Goal: Transaction & Acquisition: Purchase product/service

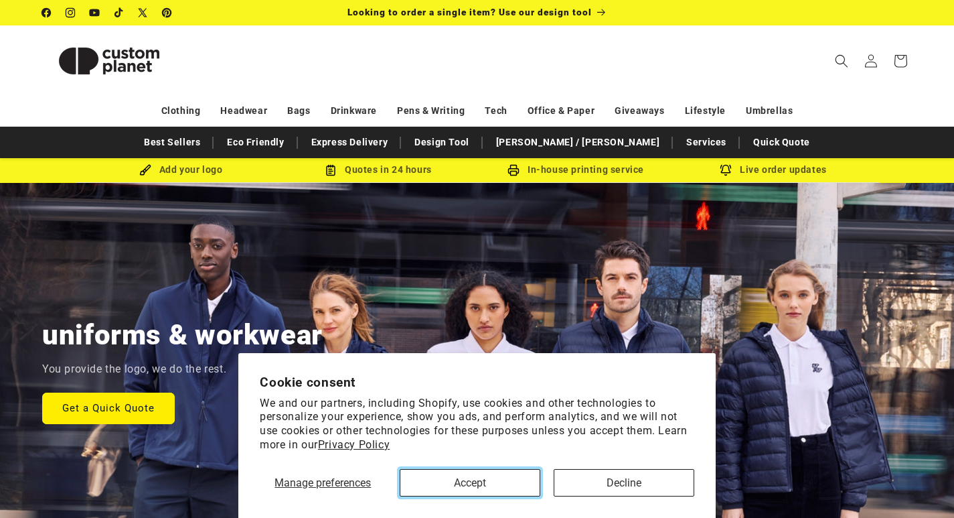
click at [469, 479] on button "Accept" at bounding box center [470, 482] width 141 height 27
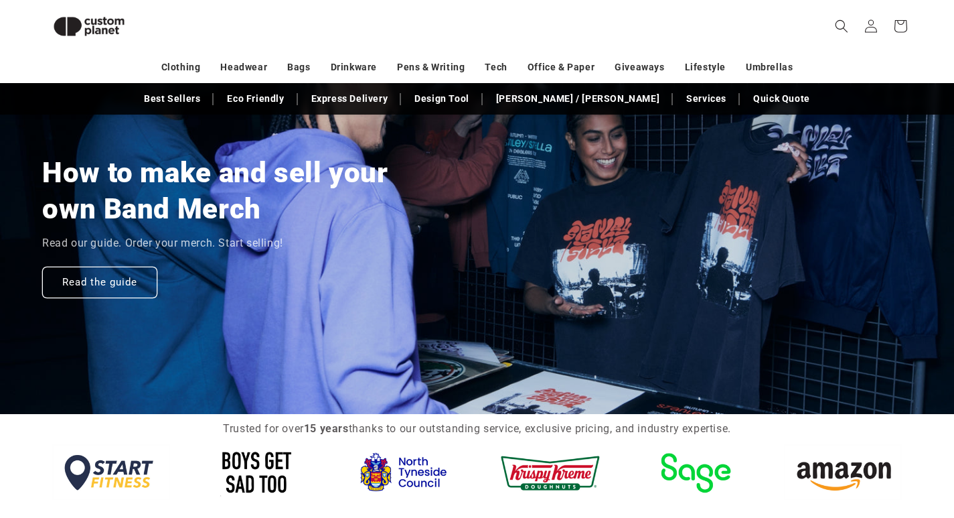
scroll to position [0, 1908]
click at [130, 283] on link "Read the guide" at bounding box center [99, 281] width 115 height 31
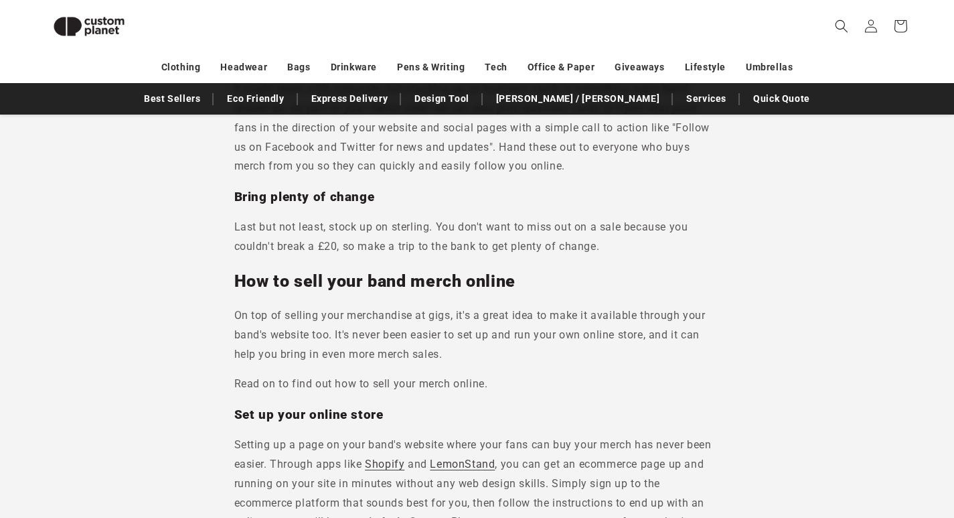
scroll to position [5267, 0]
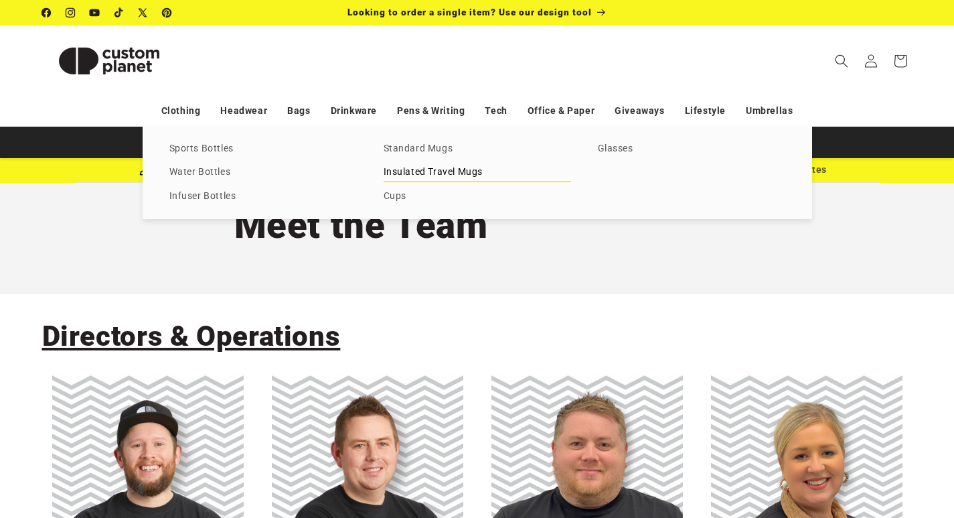
click at [422, 171] on link "Insulated Travel Mugs" at bounding box center [477, 172] width 187 height 18
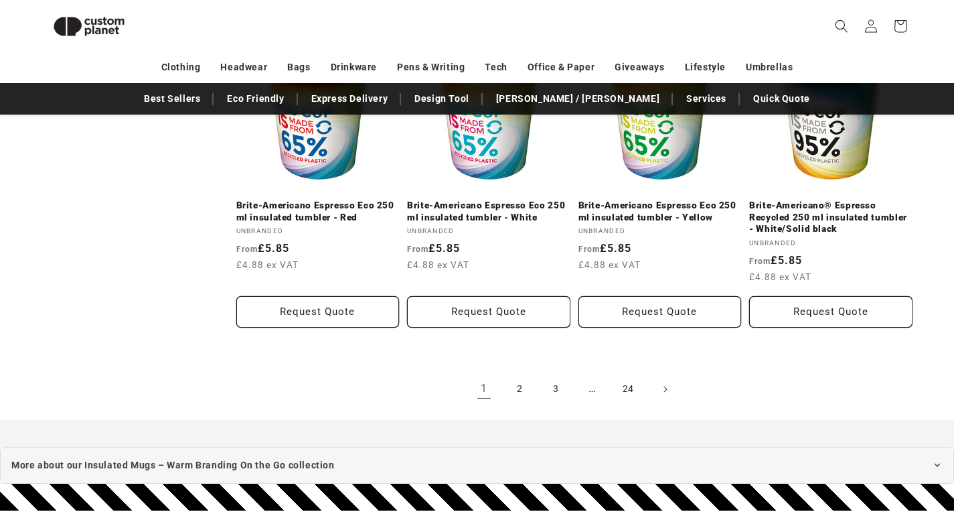
scroll to position [1523, 0]
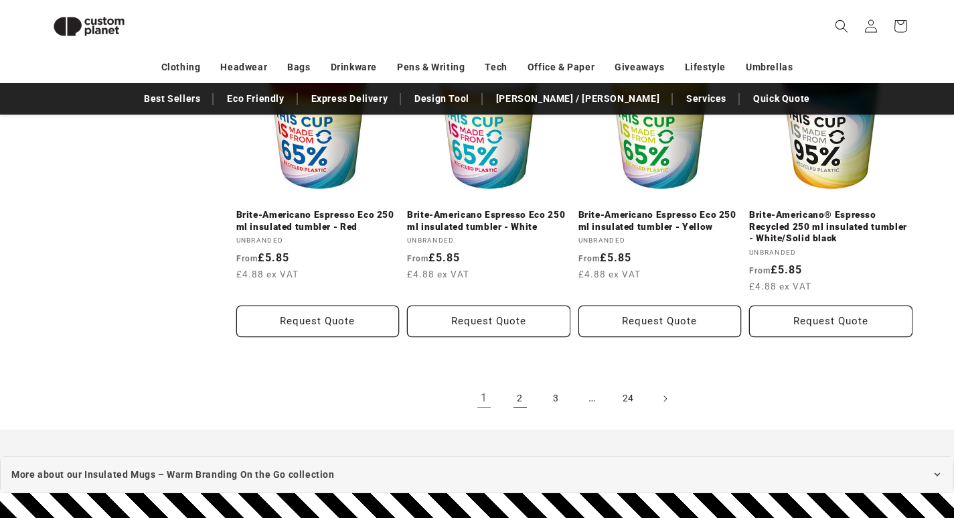
click at [520, 395] on link "2" at bounding box center [520, 398] width 29 height 29
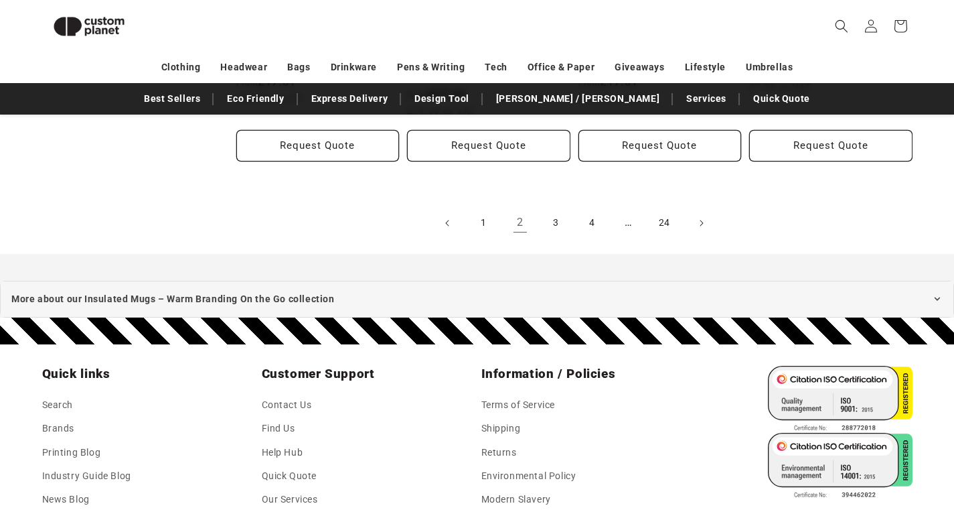
scroll to position [1723, 0]
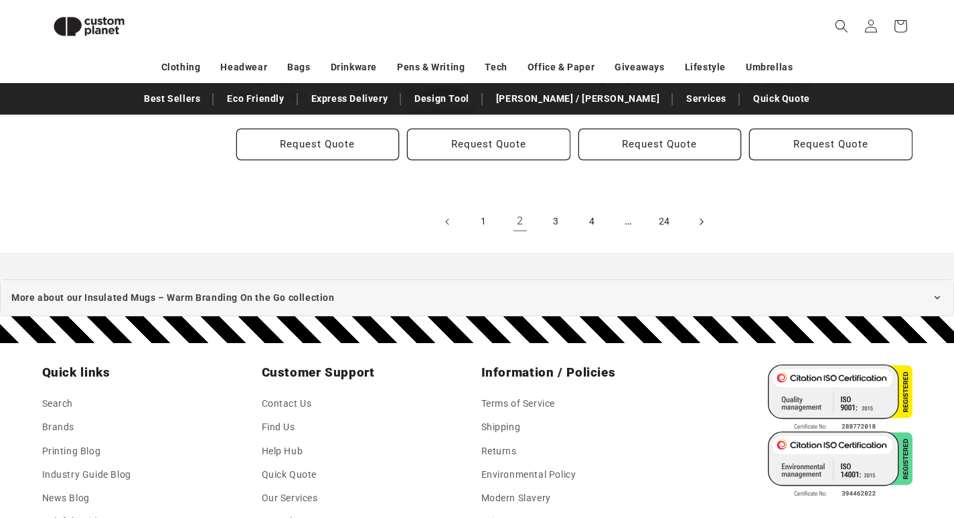
click at [703, 214] on icon "Next page" at bounding box center [701, 221] width 4 height 14
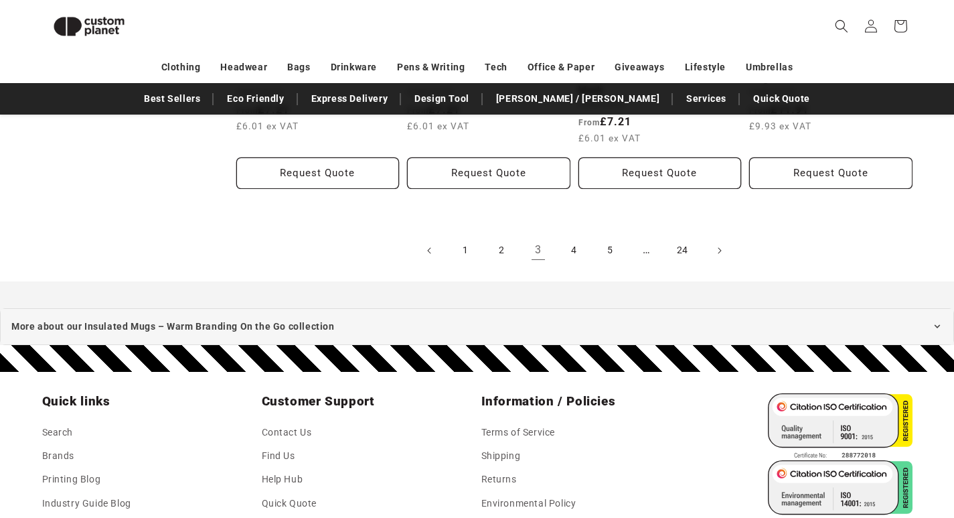
scroll to position [1697, 0]
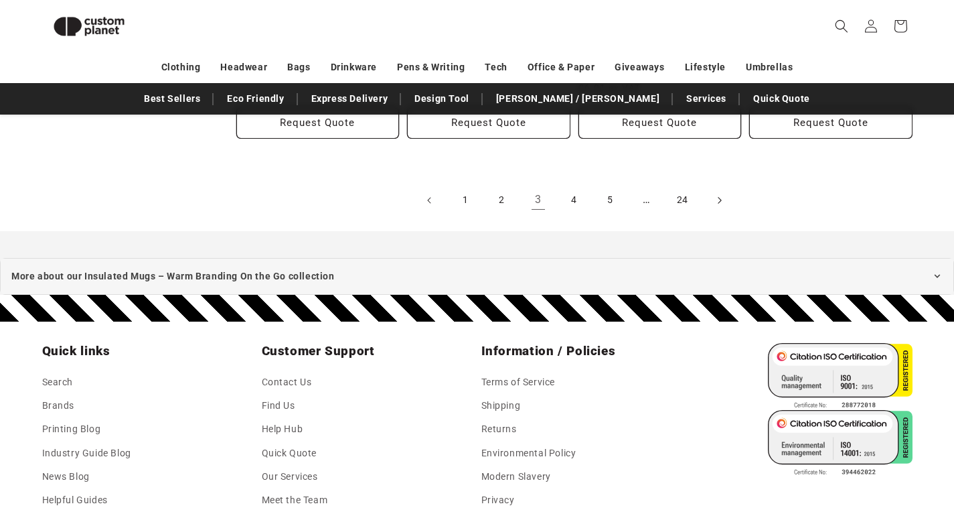
click at [721, 200] on icon "Next page" at bounding box center [719, 200] width 4 height 14
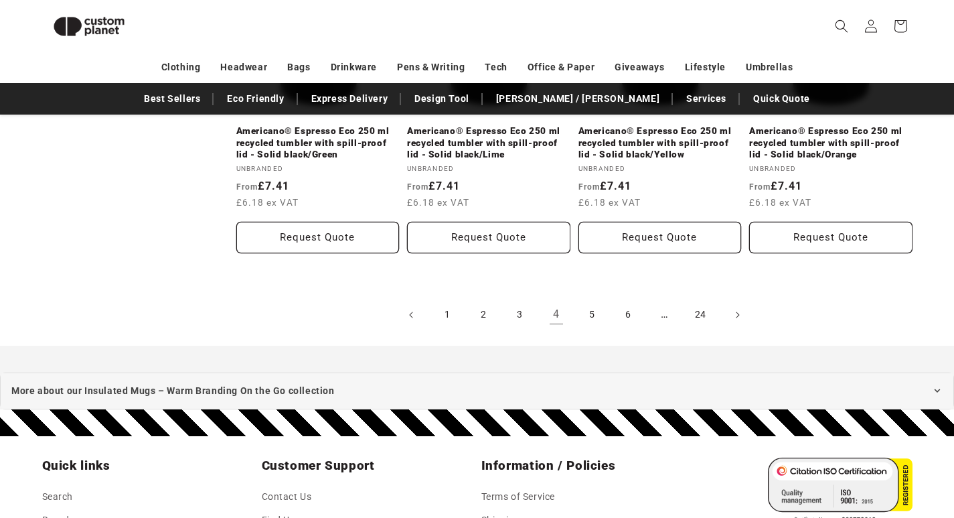
scroll to position [1723, 0]
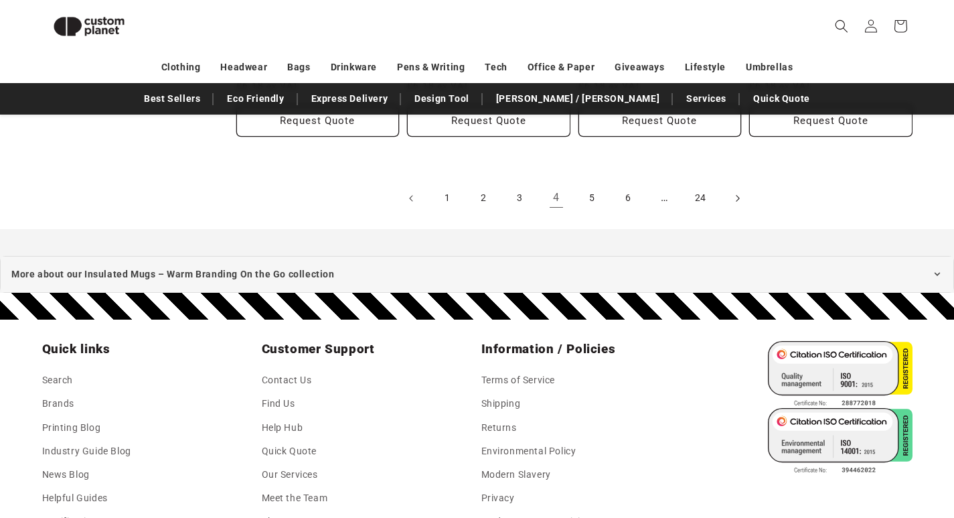
click at [739, 197] on icon "Next page" at bounding box center [737, 198] width 4 height 14
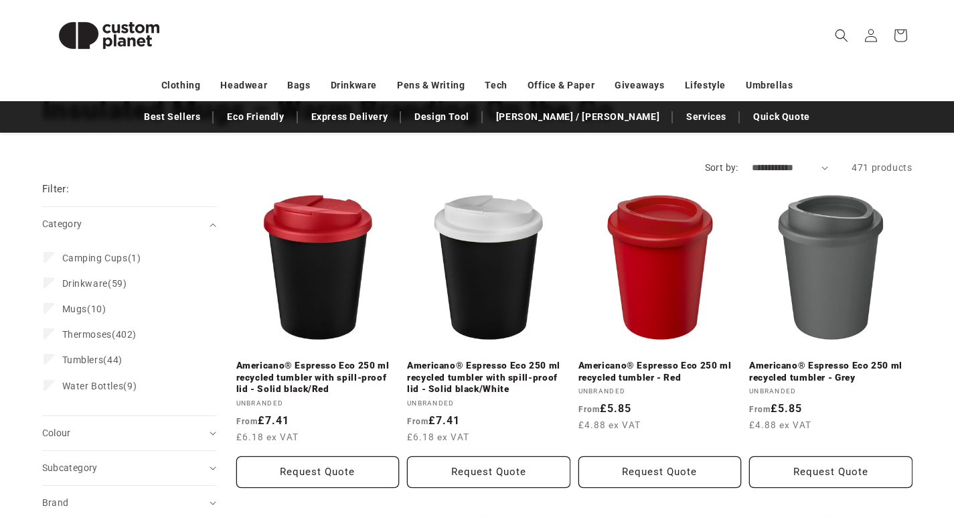
scroll to position [134, 0]
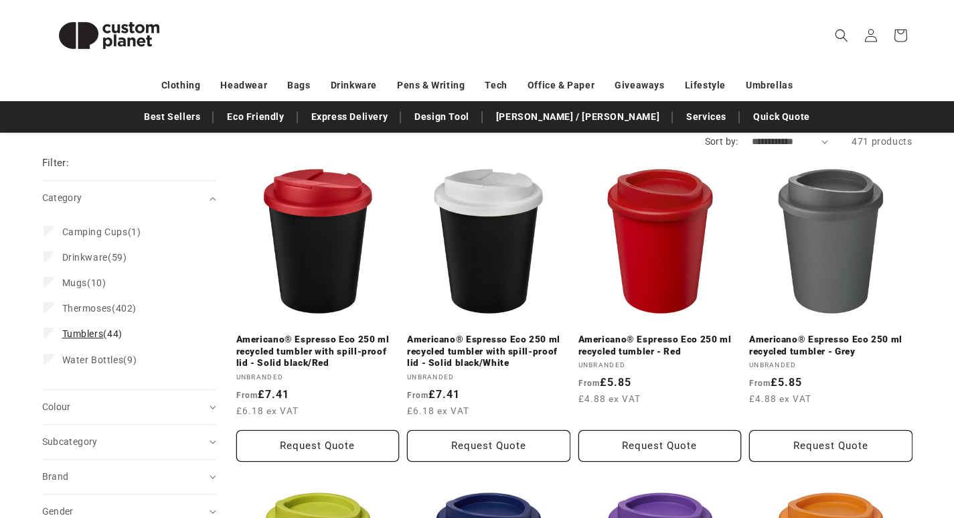
click at [88, 330] on span "Tumblers" at bounding box center [83, 333] width 42 height 11
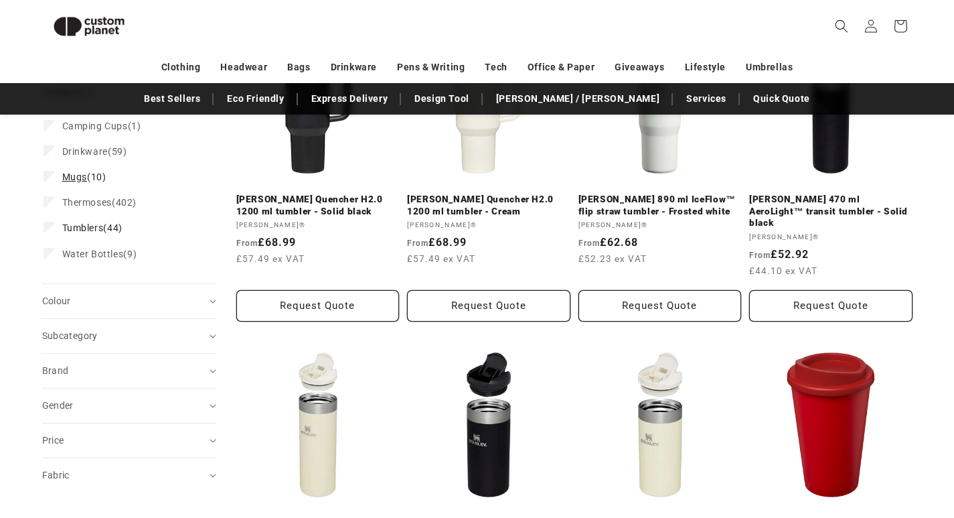
scroll to position [183, 0]
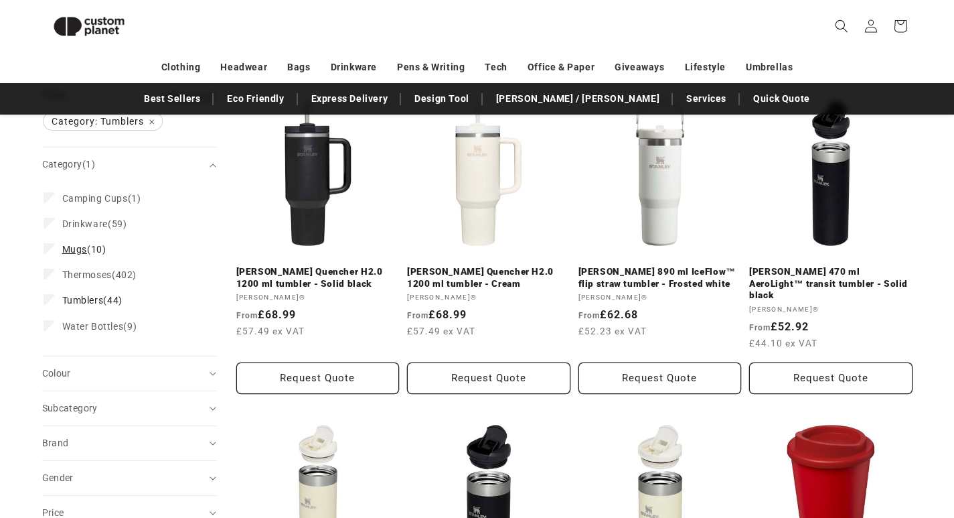
click at [74, 256] on label "Mugs (10) Mugs (10 products)" at bounding box center [125, 248] width 163 height 25
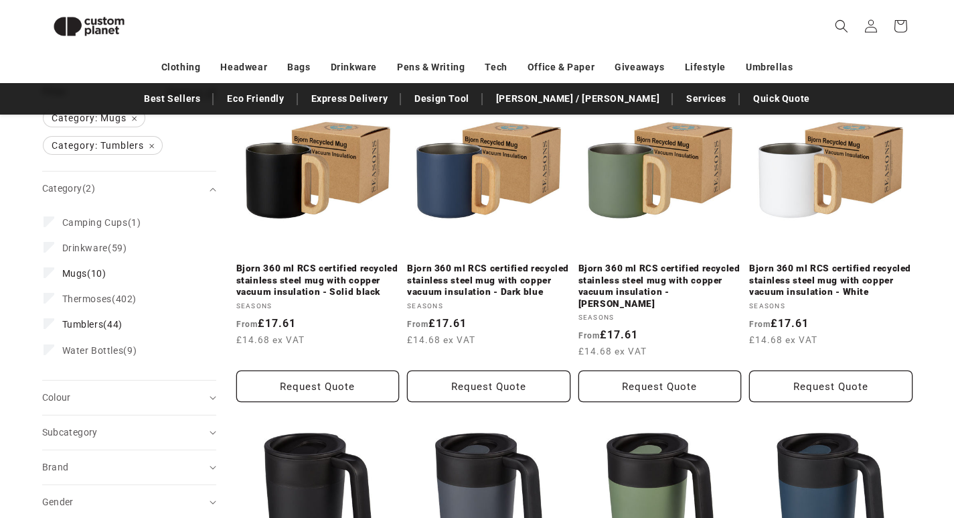
scroll to position [183, 0]
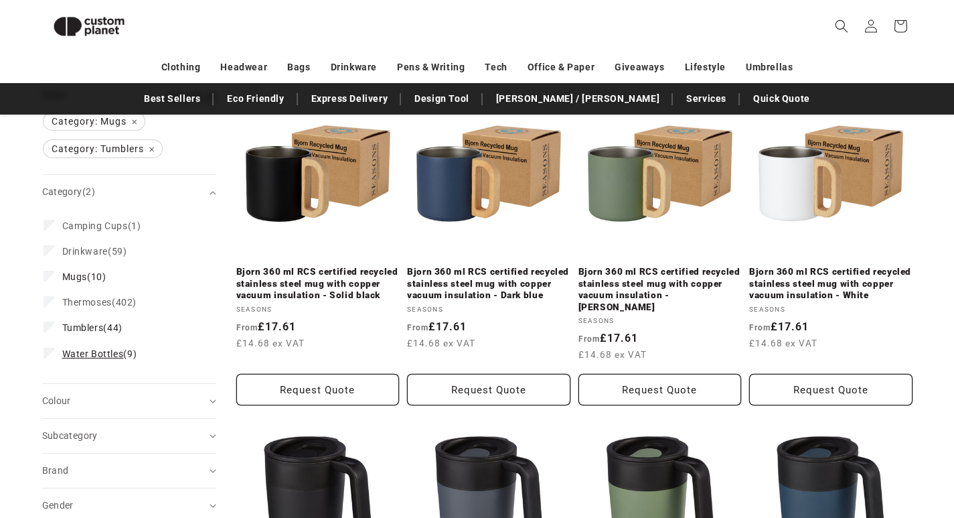
click at [114, 354] on span "Water Bottles" at bounding box center [93, 353] width 62 height 11
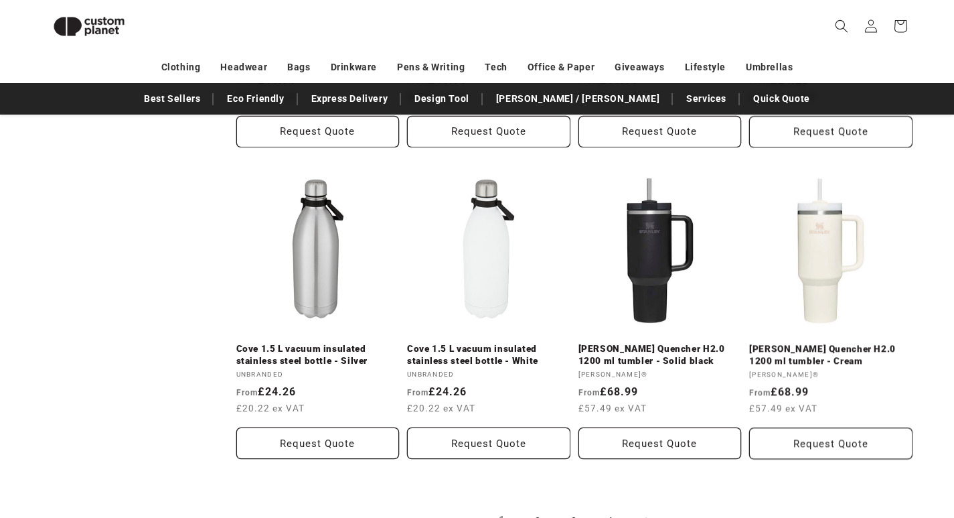
scroll to position [1523, 0]
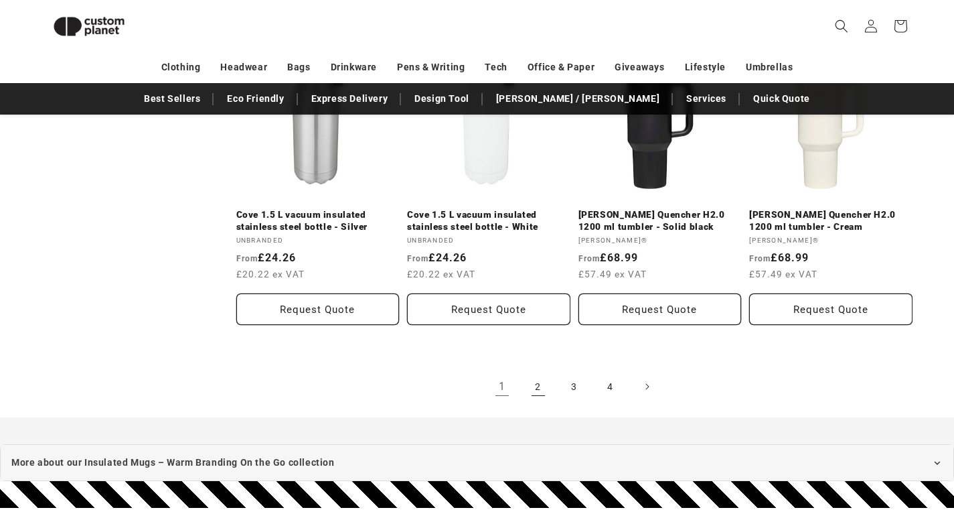
click at [540, 372] on link "2" at bounding box center [538, 386] width 29 height 29
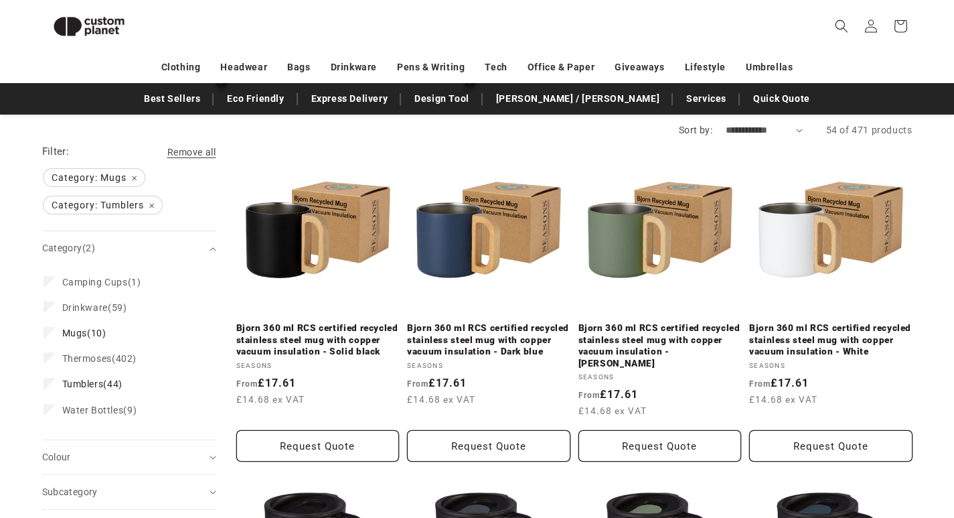
scroll to position [50, 0]
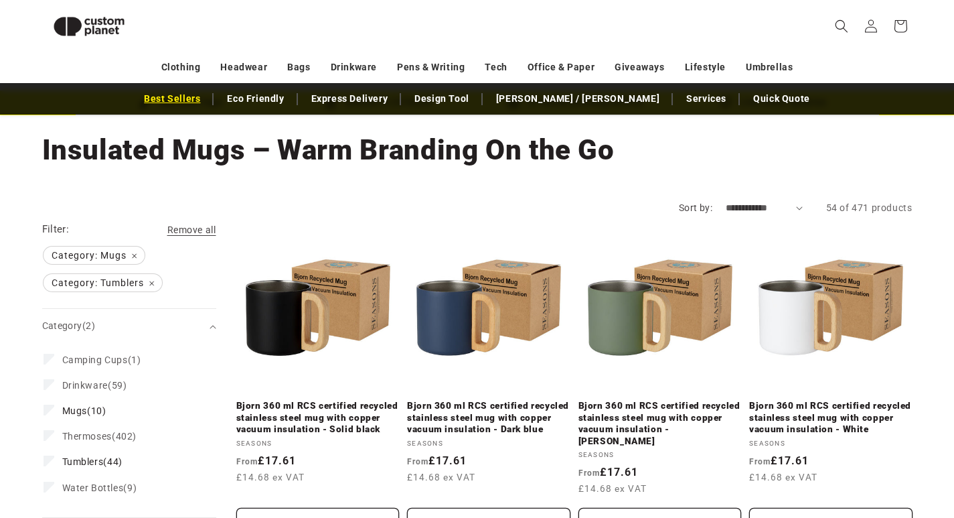
click at [207, 96] on link "Best Sellers" at bounding box center [172, 98] width 70 height 23
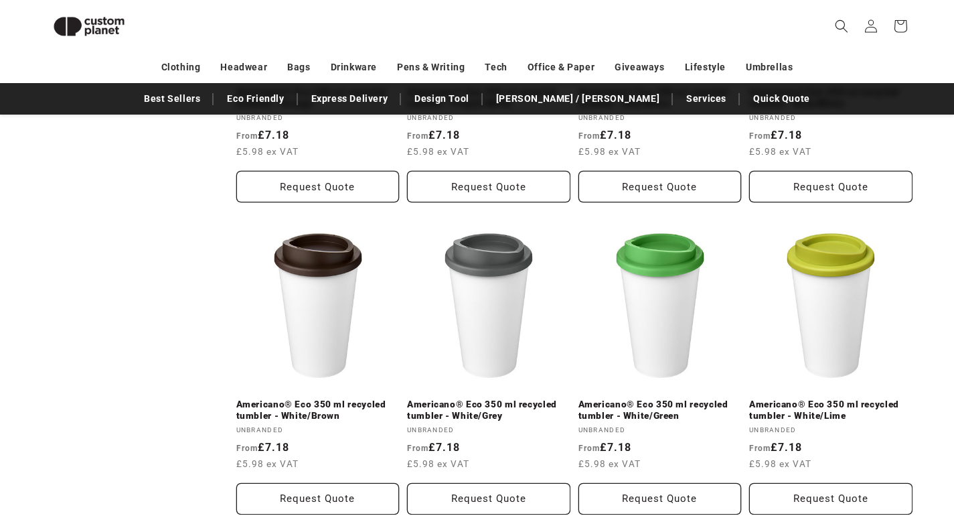
scroll to position [1389, 0]
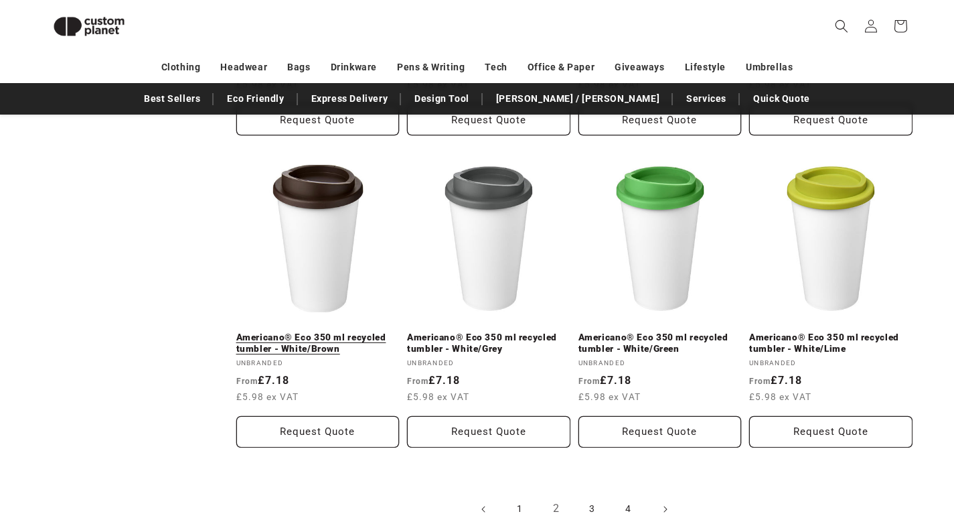
click at [327, 331] on link "Americano® Eco 350 ml recycled tumbler - White/Brown" at bounding box center [317, 342] width 163 height 23
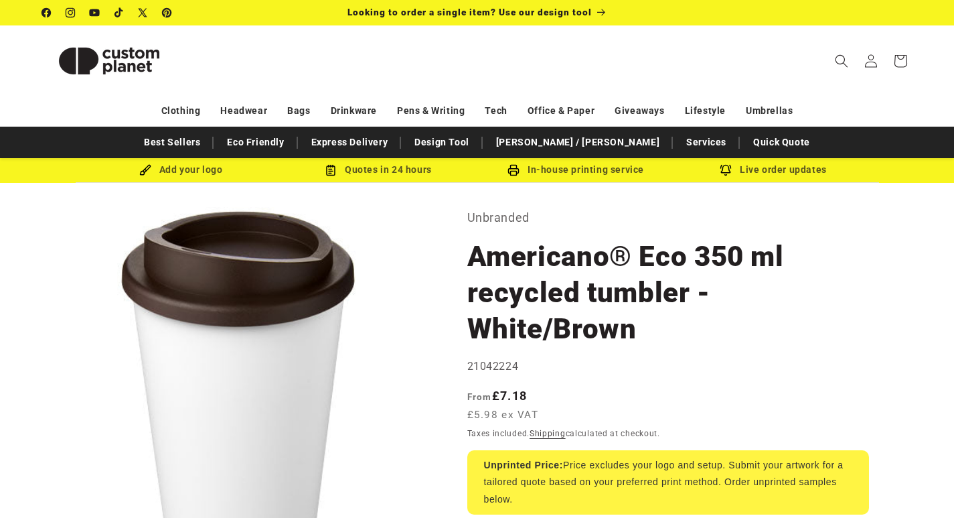
scroll to position [67, 0]
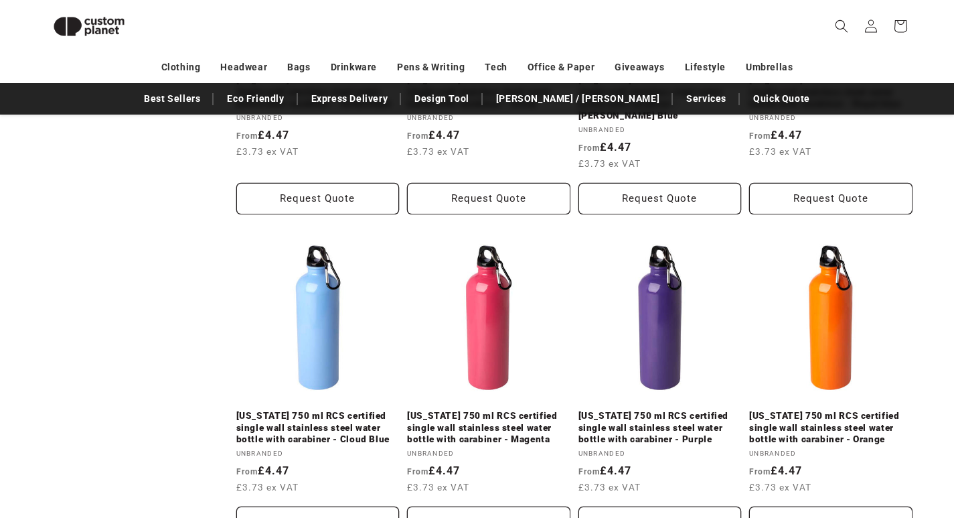
scroll to position [1523, 0]
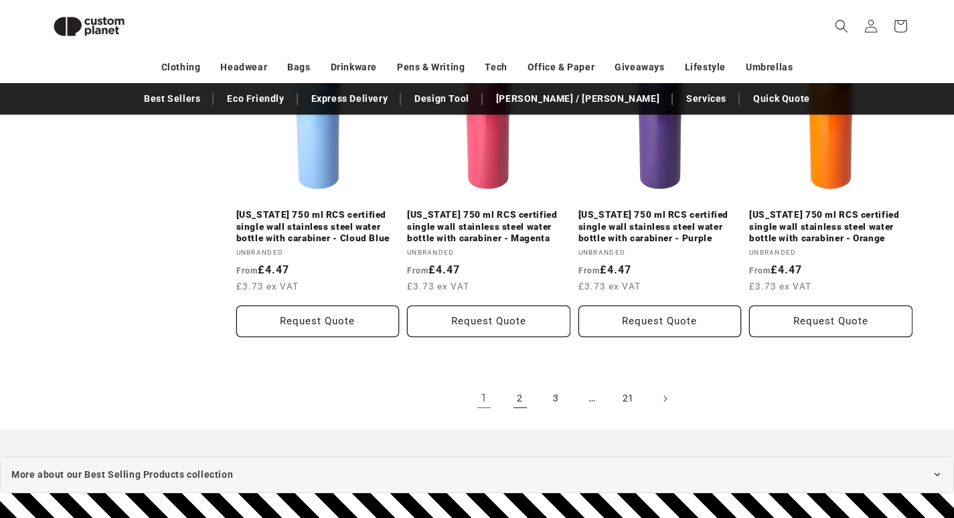
click at [522, 384] on link "2" at bounding box center [520, 398] width 29 height 29
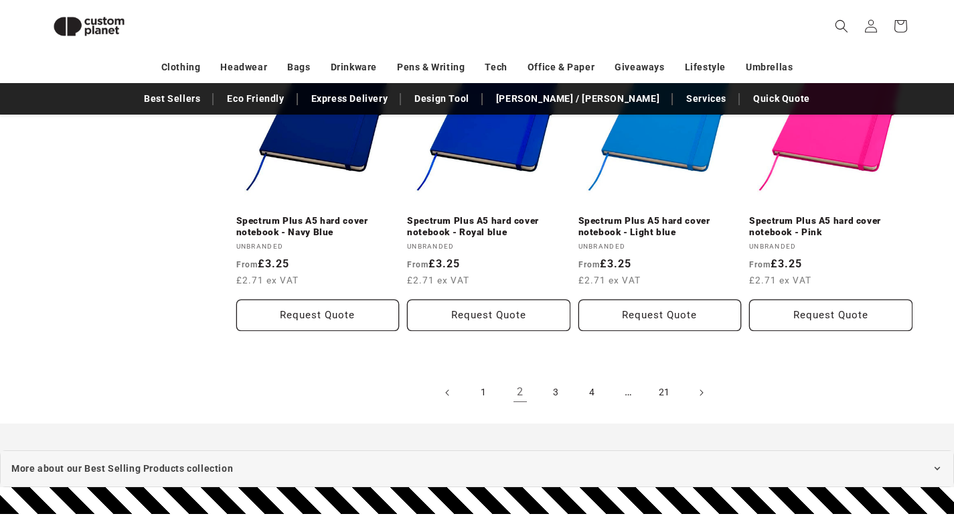
scroll to position [1590, 0]
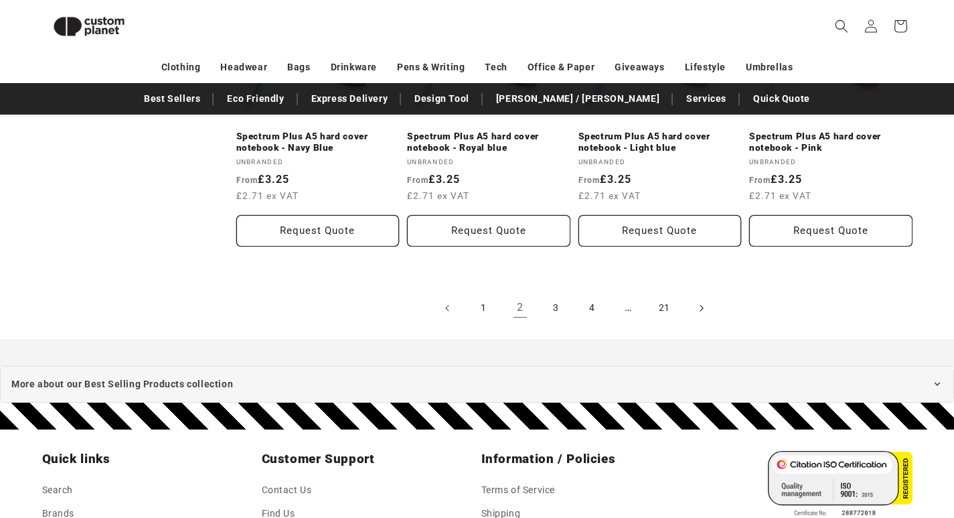
click at [700, 301] on icon "Next page" at bounding box center [701, 308] width 4 height 14
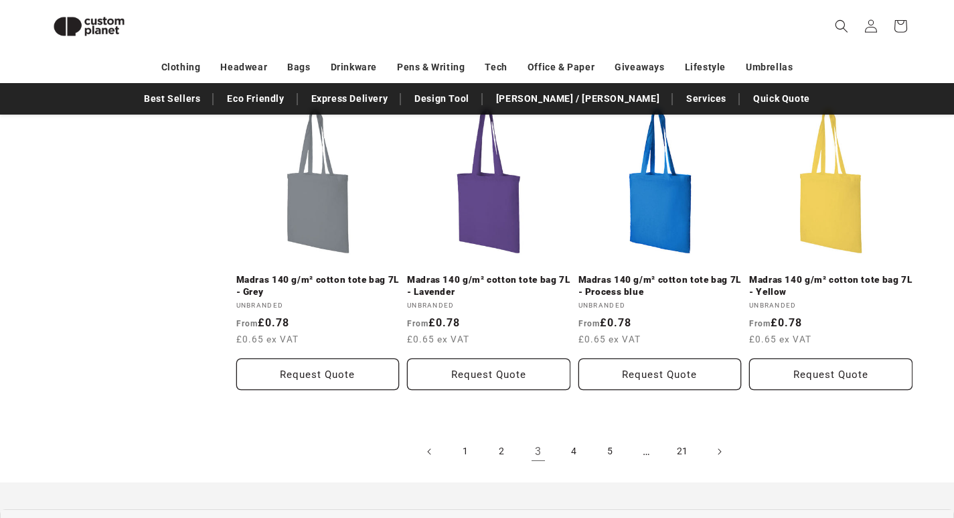
scroll to position [1588, 0]
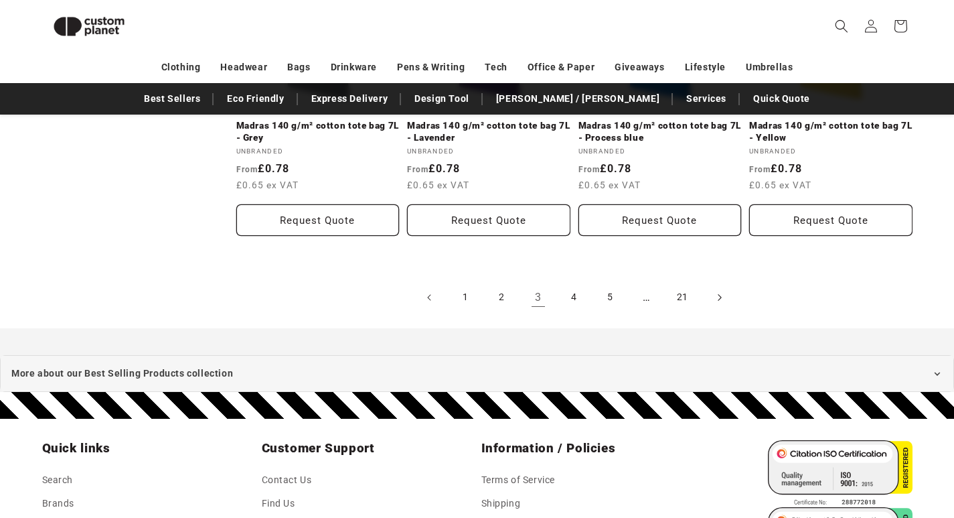
click at [720, 294] on icon "Next page" at bounding box center [719, 297] width 3 height 7
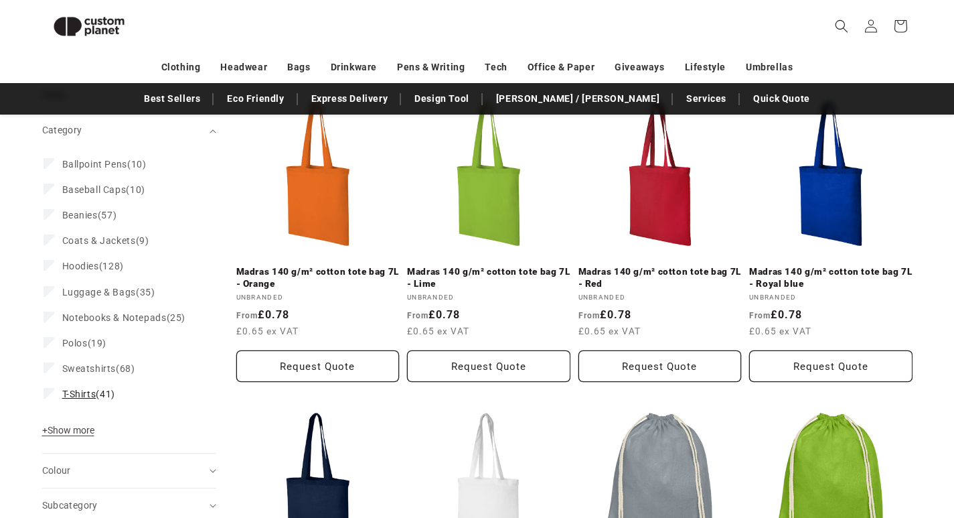
click at [84, 392] on span "T-Shirts" at bounding box center [79, 393] width 34 height 11
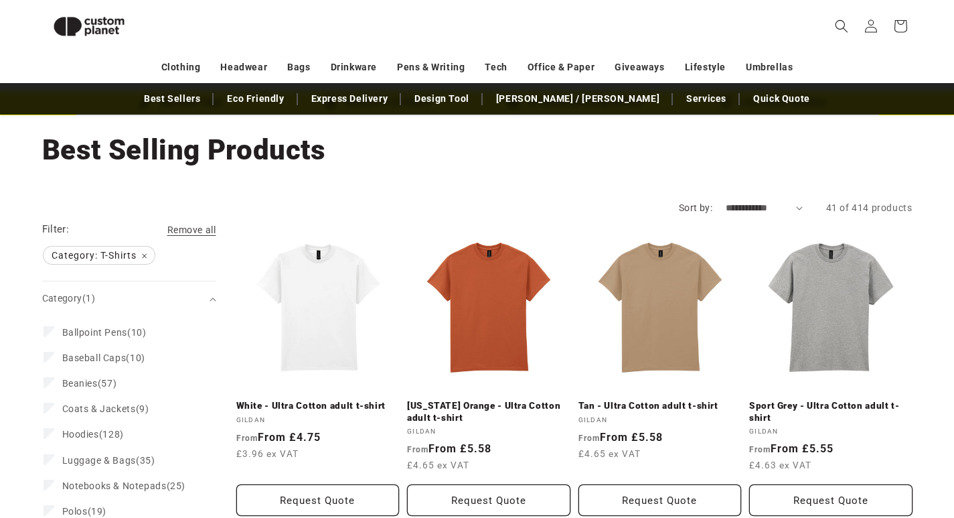
scroll to position [117, 0]
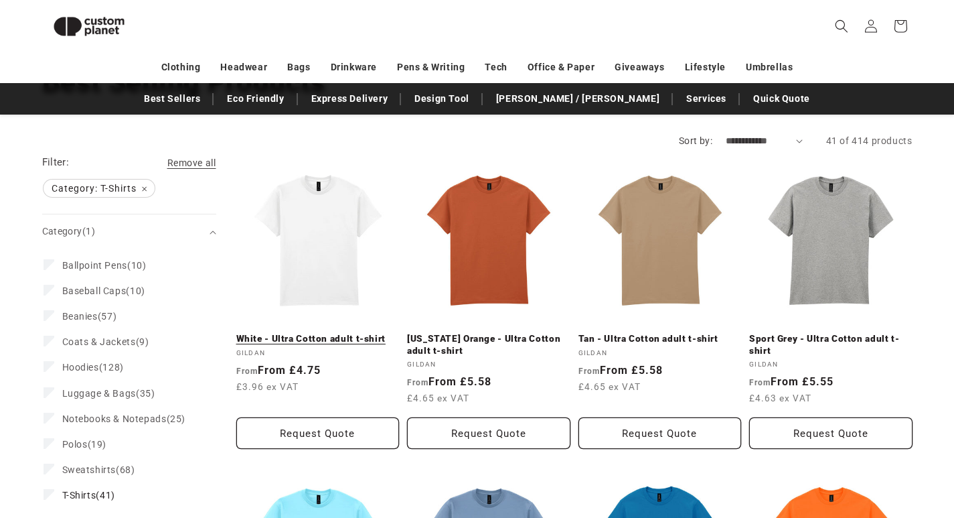
click at [297, 333] on link "White - Ultra Cotton adult t-shirt" at bounding box center [317, 339] width 163 height 12
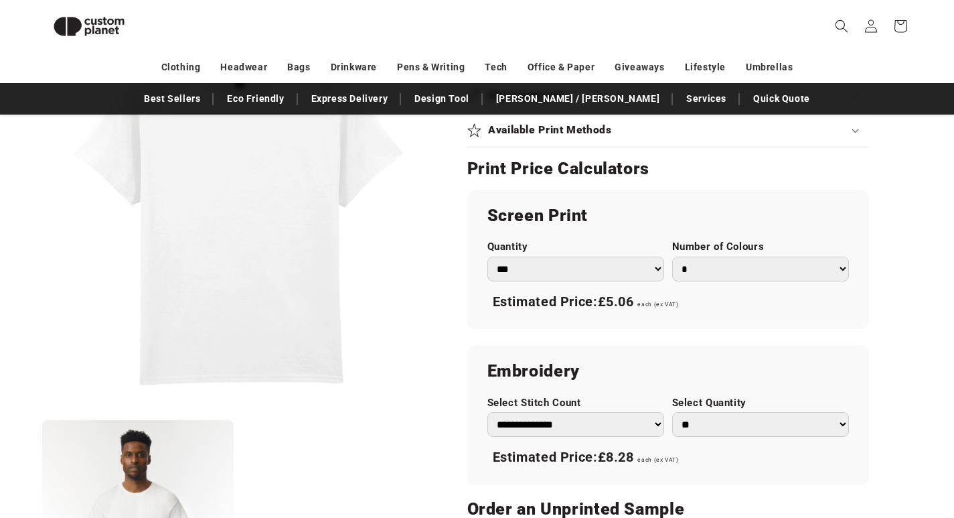
scroll to position [718, 0]
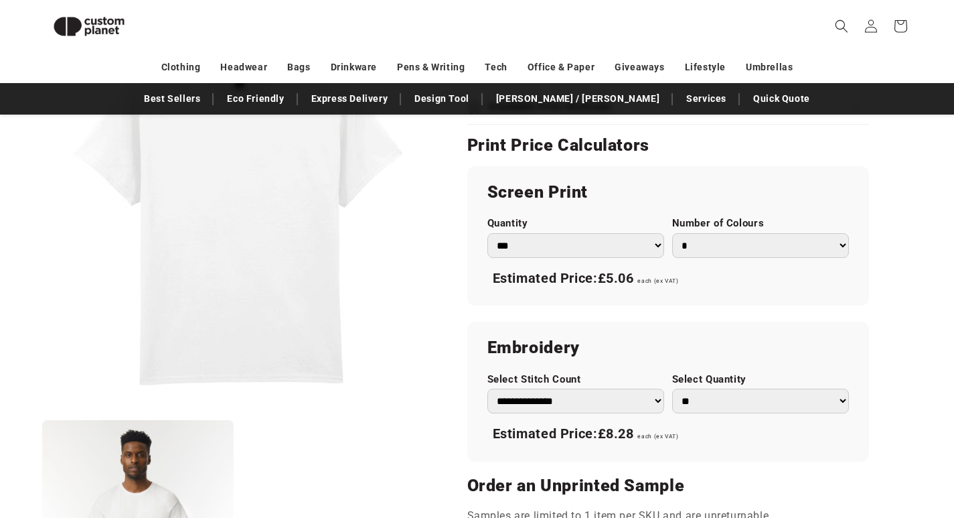
click at [844, 250] on select "* * * * * * *" at bounding box center [760, 245] width 177 height 25
select select "*"
click at [672, 233] on select "* * * * * * *" at bounding box center [760, 245] width 177 height 25
click at [917, 259] on div "Skip to product information Open media 1 in modal Open media 2 in modal NaN / o…" at bounding box center [477, 128] width 937 height 1316
click at [657, 246] on select "*** *** *** **** **** **** ***** *****" at bounding box center [575, 245] width 177 height 25
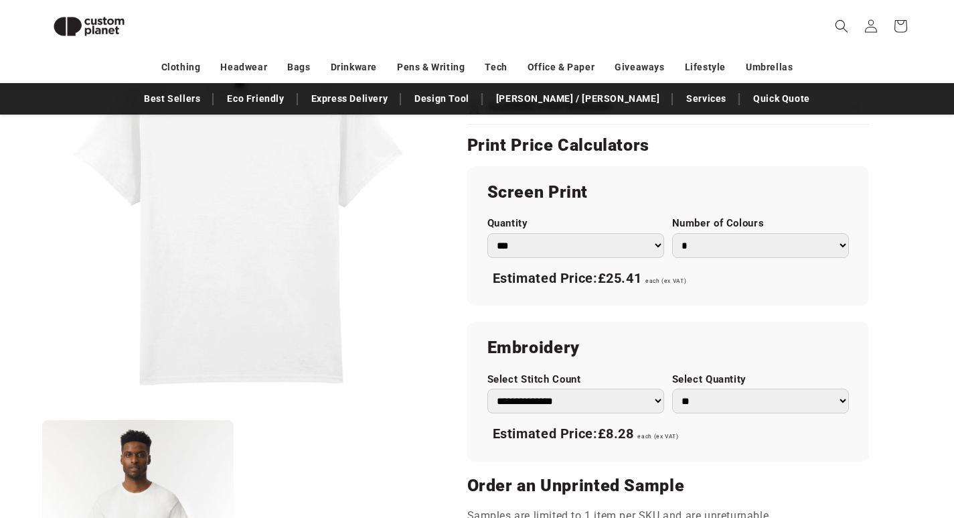
click at [487, 233] on select "*** *** *** **** **** **** ***** *****" at bounding box center [575, 245] width 177 height 25
click at [682, 187] on h2 "Screen Print" at bounding box center [668, 191] width 362 height 21
click at [656, 246] on select "*** *** *** **** **** **** ***** *****" at bounding box center [575, 245] width 177 height 25
select select "**"
click at [487, 233] on select "*** *** *** **** **** **** ***** *****" at bounding box center [575, 245] width 177 height 25
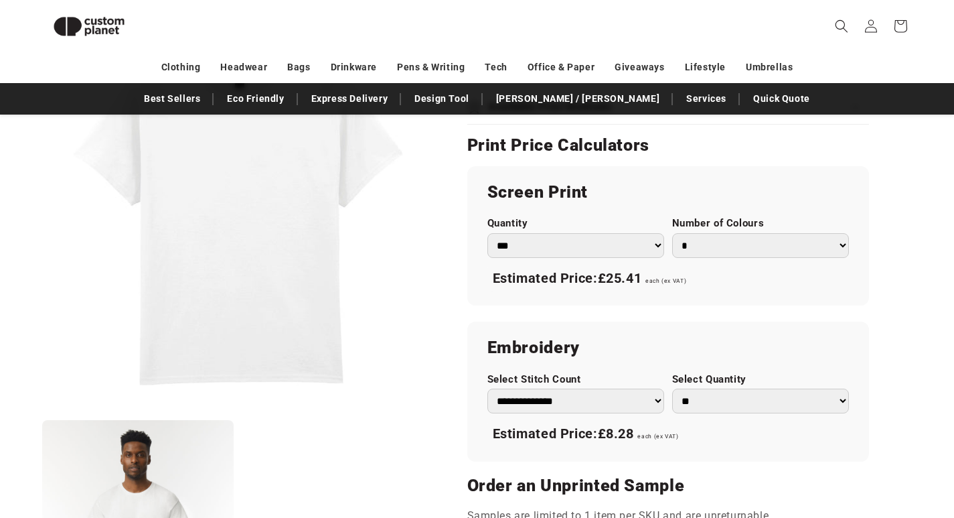
click at [895, 173] on div "Gildan White - Ultra Cotton adult t-shirt White - Ultra Cotton adult t-shirt GD…" at bounding box center [673, 128] width 479 height 1316
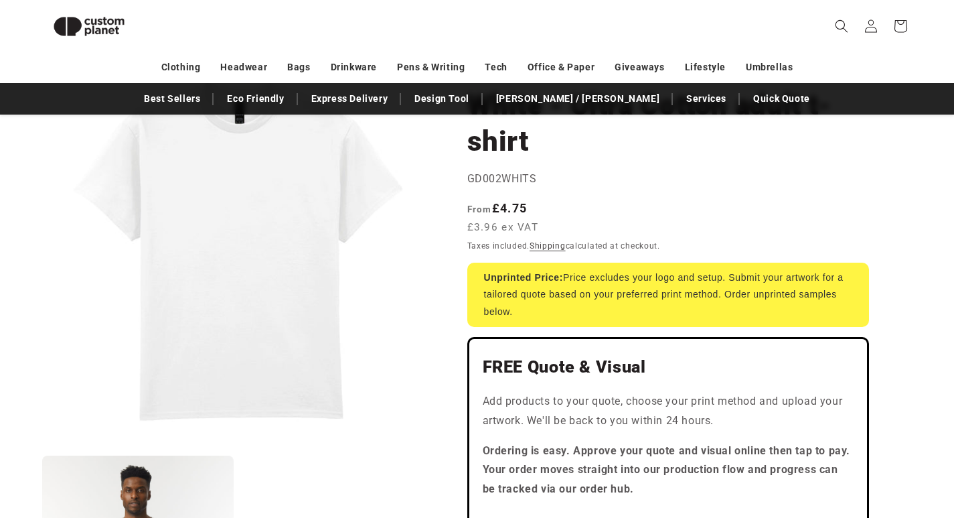
scroll to position [0, 0]
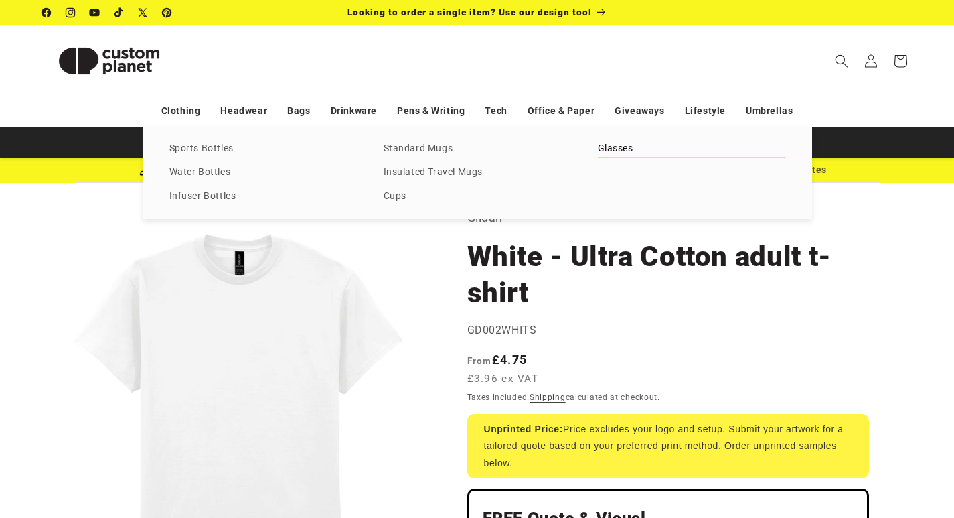
click at [607, 145] on link "Glasses" at bounding box center [691, 149] width 187 height 18
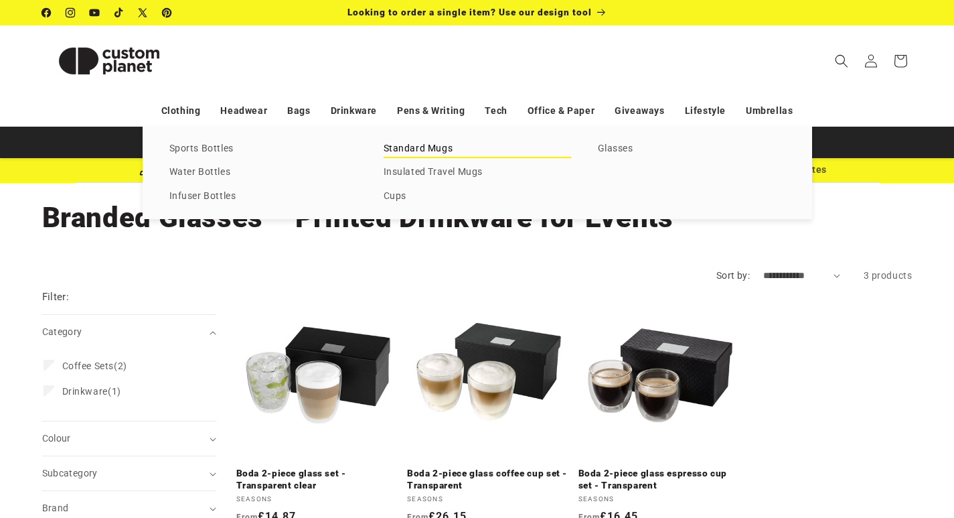
click at [401, 153] on link "Standard Mugs" at bounding box center [477, 149] width 187 height 18
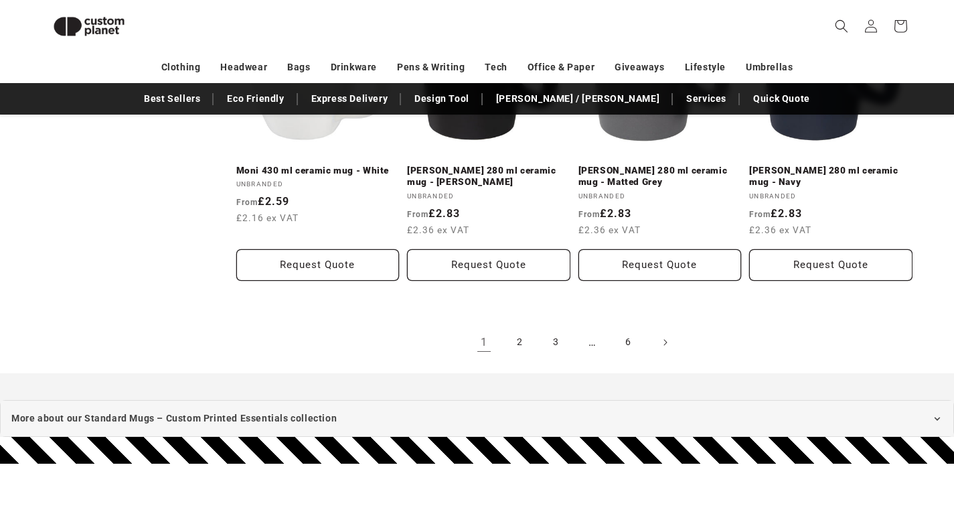
scroll to position [1521, 0]
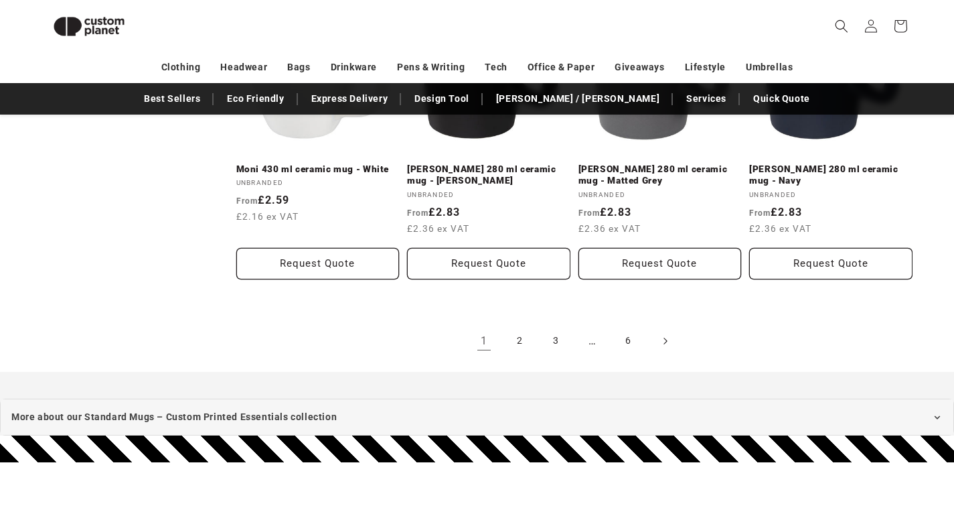
click at [665, 338] on icon "Next page" at bounding box center [665, 340] width 4 height 14
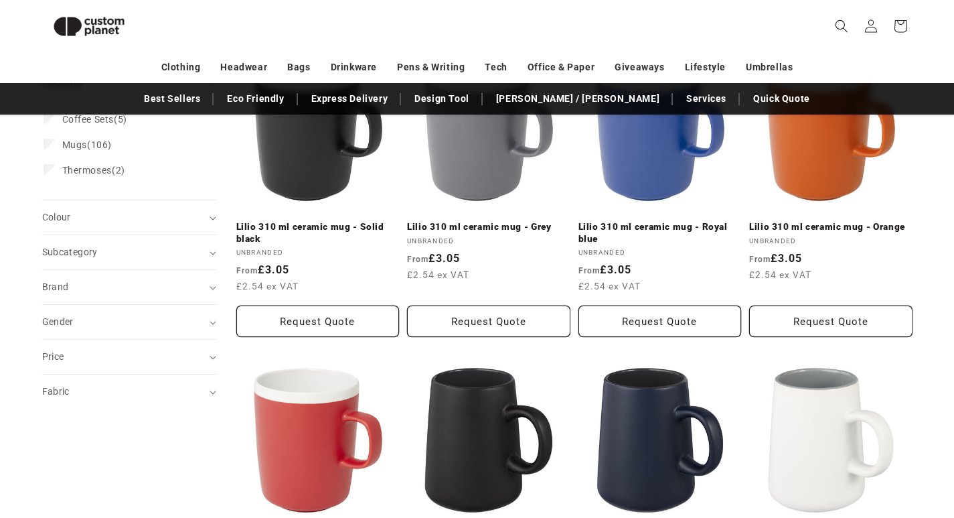
scroll to position [0, 0]
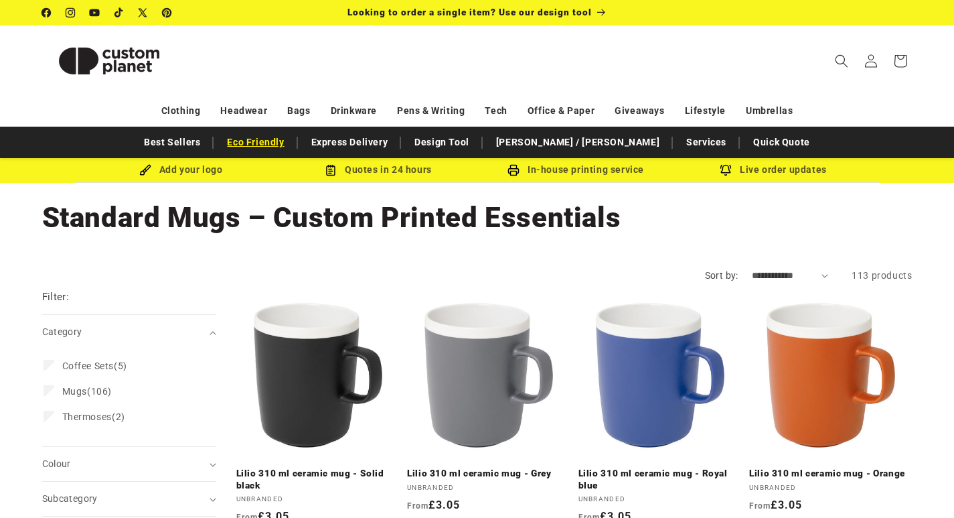
click at [291, 140] on link "Eco Friendly" at bounding box center [255, 142] width 70 height 23
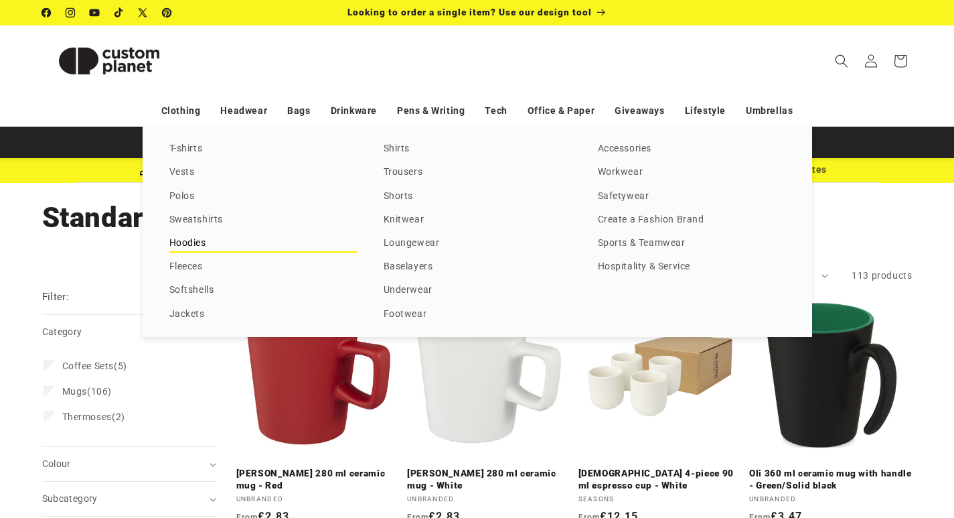
click at [186, 242] on link "Hoodies" at bounding box center [262, 243] width 187 height 18
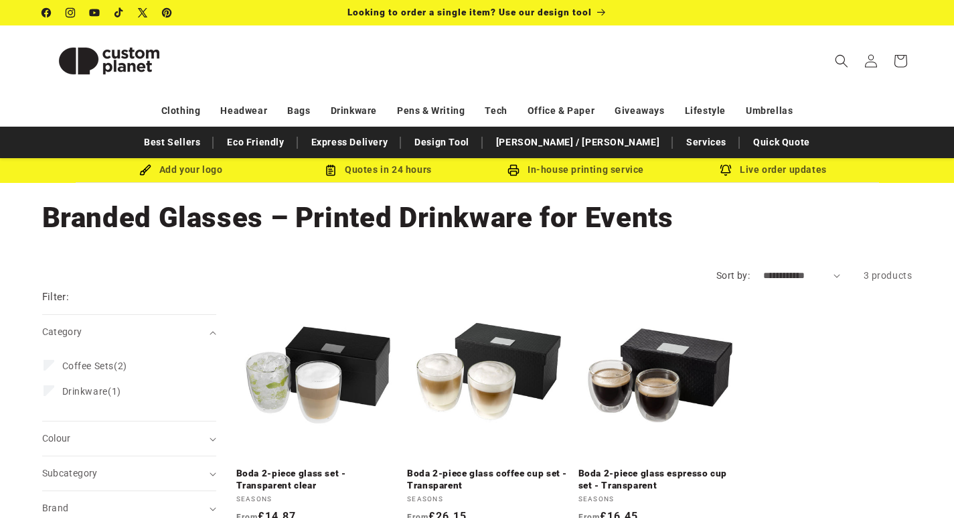
click at [145, 12] on icon at bounding box center [142, 12] width 13 height 14
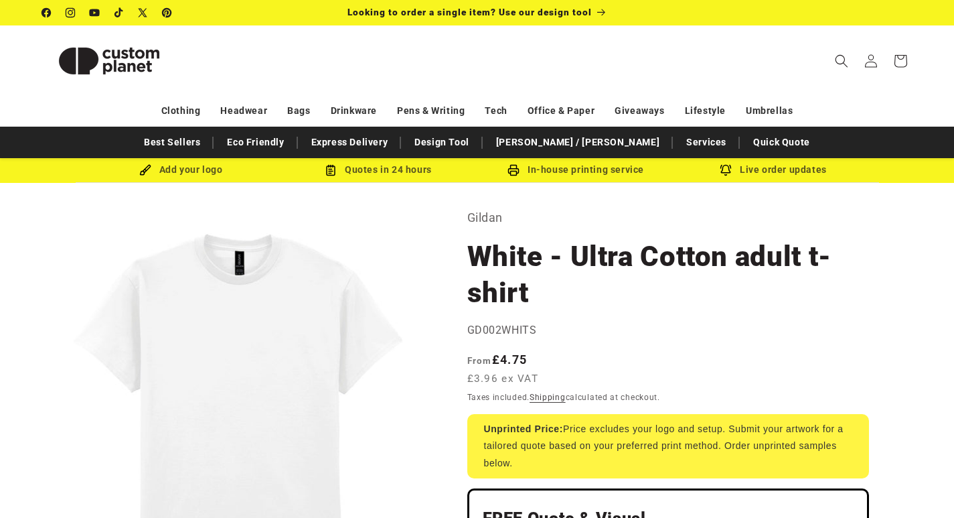
select select "*"
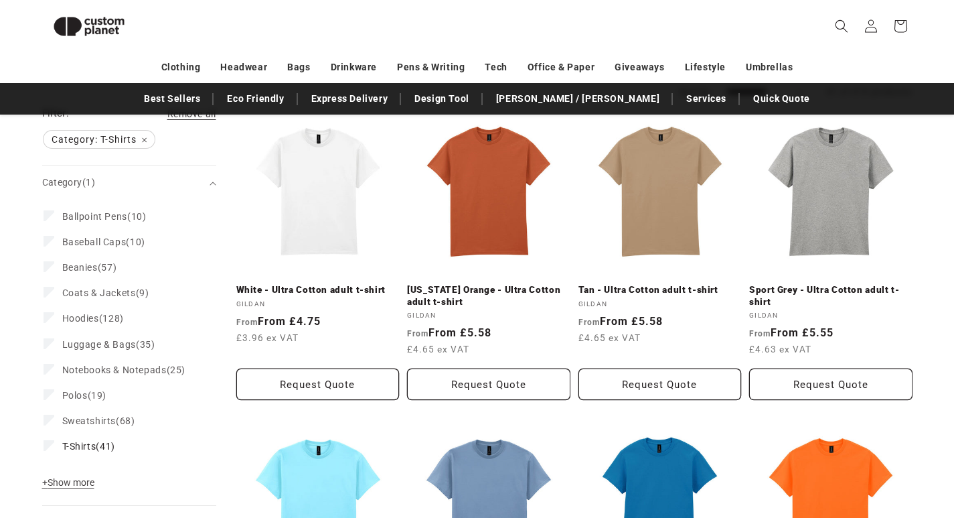
scroll to position [183, 0]
